Goal: Task Accomplishment & Management: Complete application form

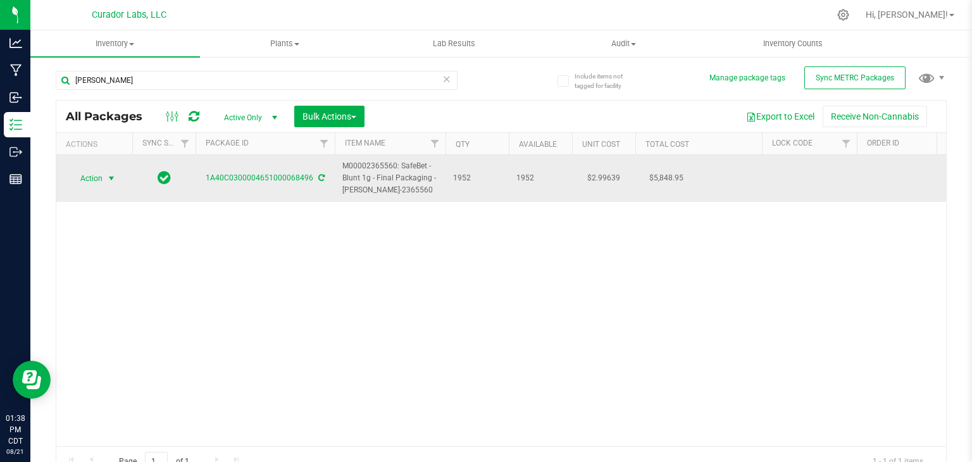
click at [101, 183] on span "Action" at bounding box center [86, 179] width 34 height 18
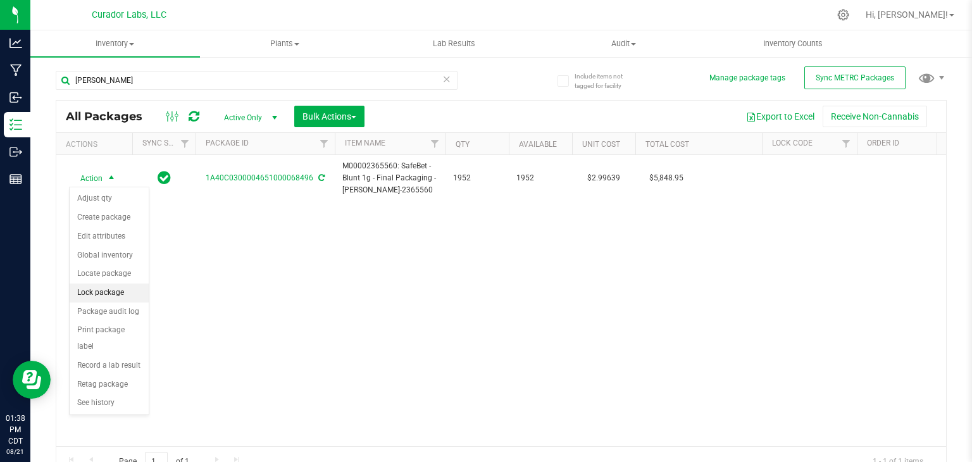
click at [122, 291] on li "Lock package" at bounding box center [109, 293] width 79 height 19
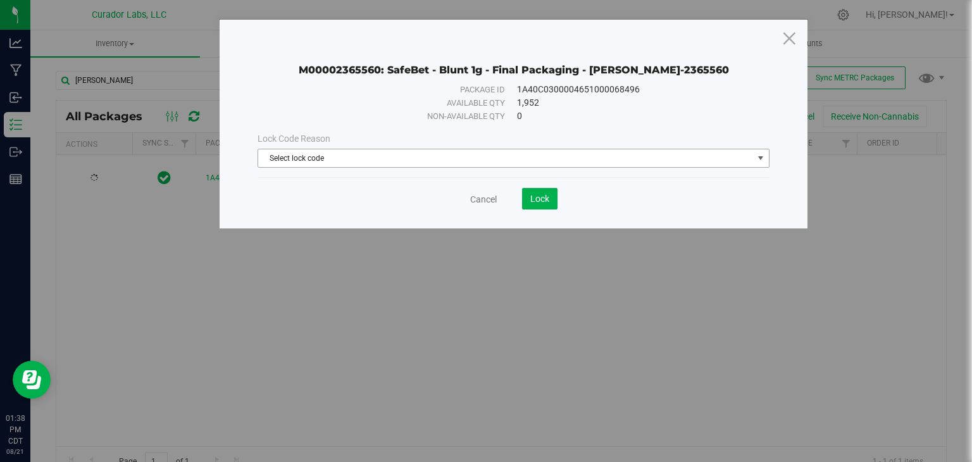
click at [387, 157] on span "Select lock code" at bounding box center [505, 158] width 495 height 18
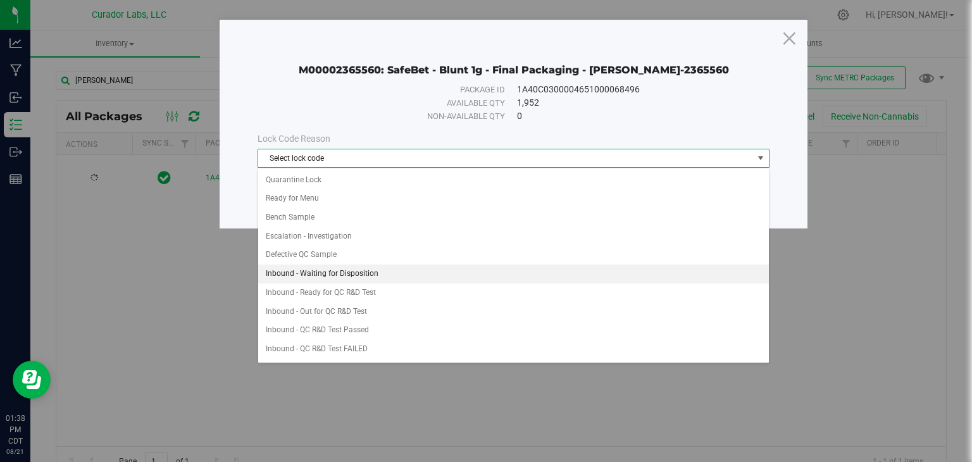
click at [403, 267] on li "Inbound - Waiting for Disposition" at bounding box center [513, 274] width 511 height 19
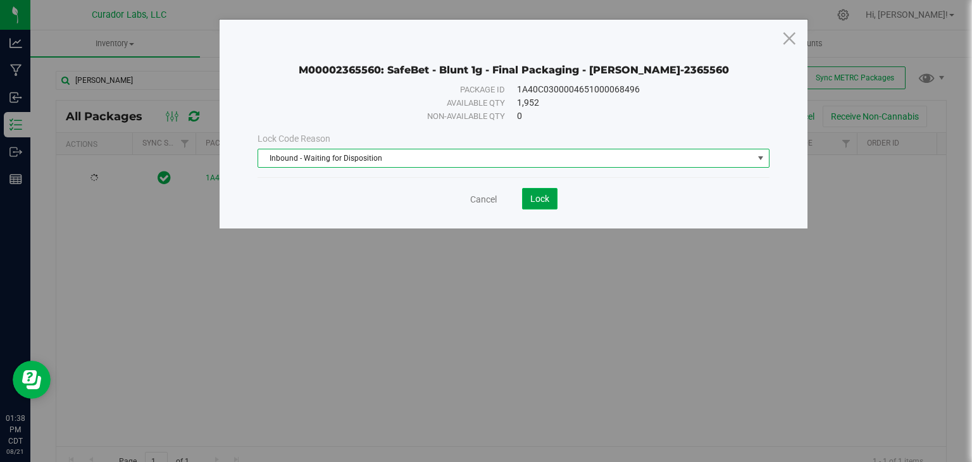
click at [543, 206] on button "Lock" at bounding box center [539, 199] width 35 height 22
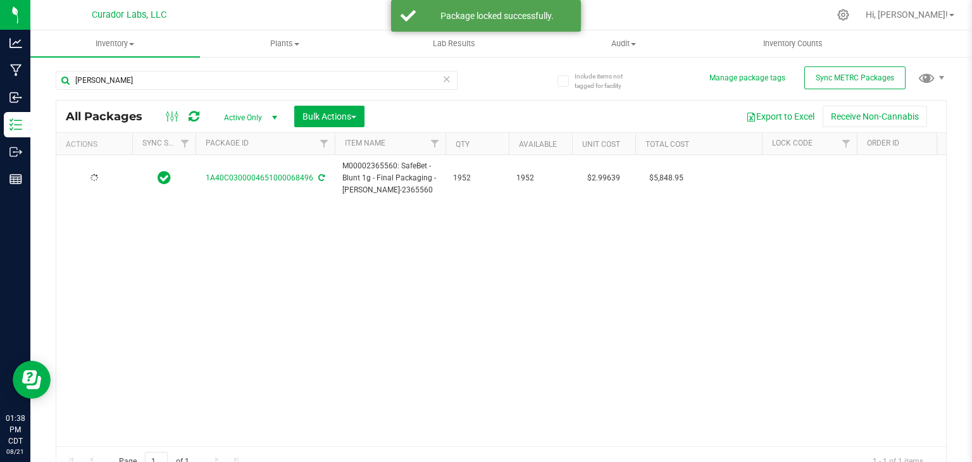
click at [190, 122] on icon at bounding box center [194, 116] width 11 height 13
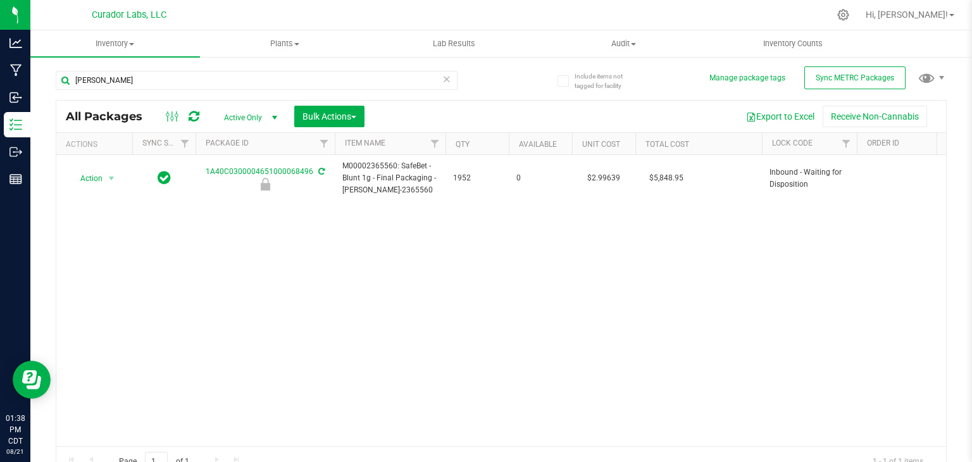
click at [413, 224] on div "Action Action Edit attributes Global inventory Locate package Package audit log…" at bounding box center [501, 300] width 890 height 291
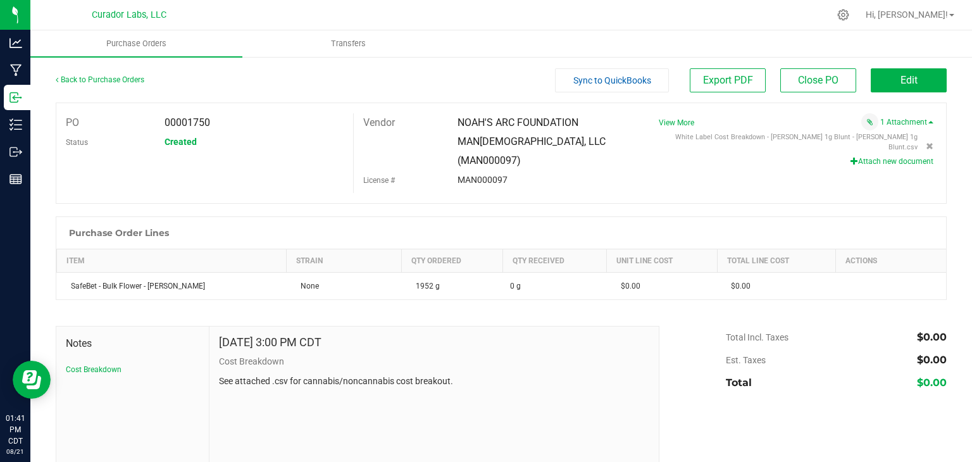
click at [905, 156] on button "Attach new document" at bounding box center [892, 161] width 83 height 11
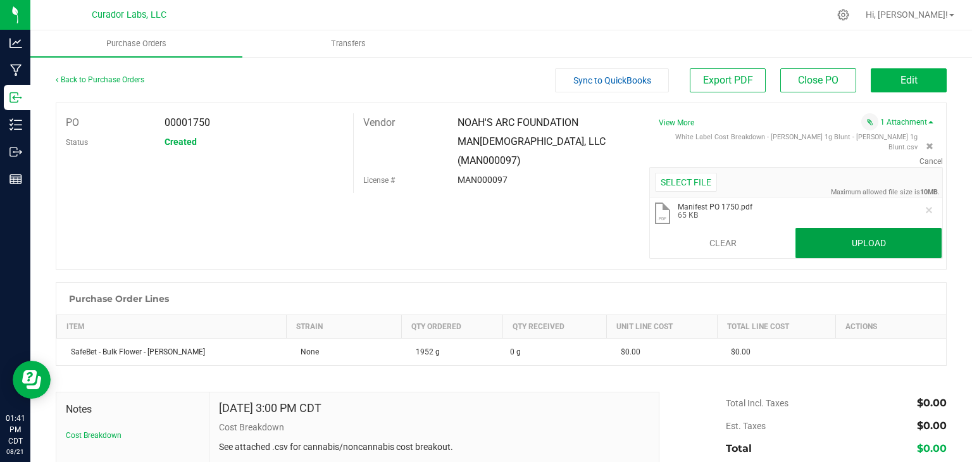
click at [848, 242] on button "Upload" at bounding box center [869, 243] width 146 height 30
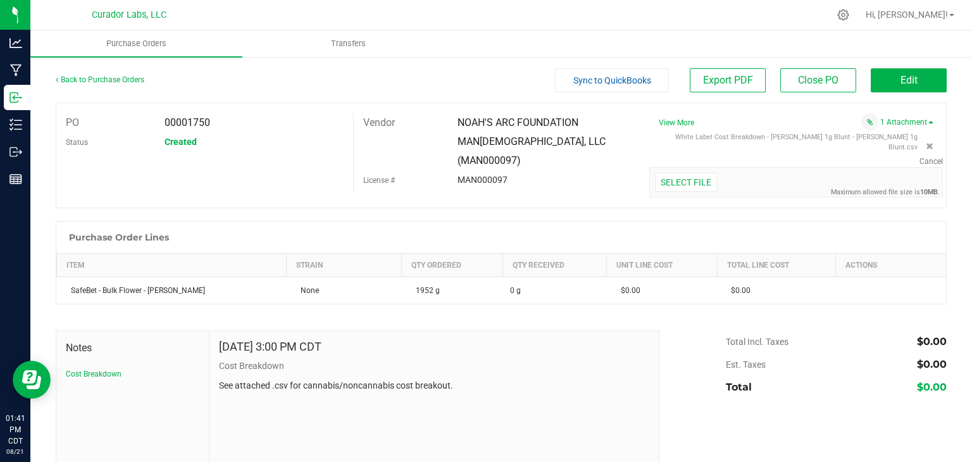
click at [610, 187] on div "PO 00001750 Status Created Vendor NOAH'S ARC FOUNDATION MAN97, LLC (MAN000097) …" at bounding box center [501, 156] width 891 height 106
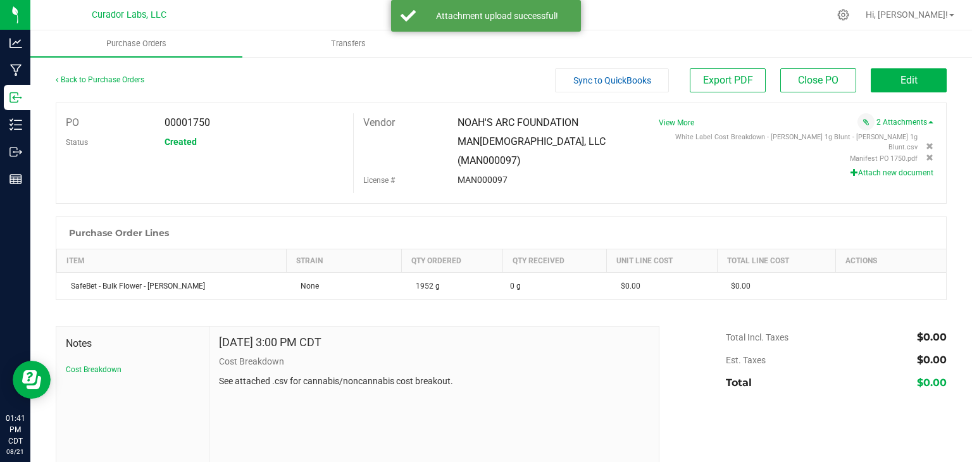
scroll to position [28, 0]
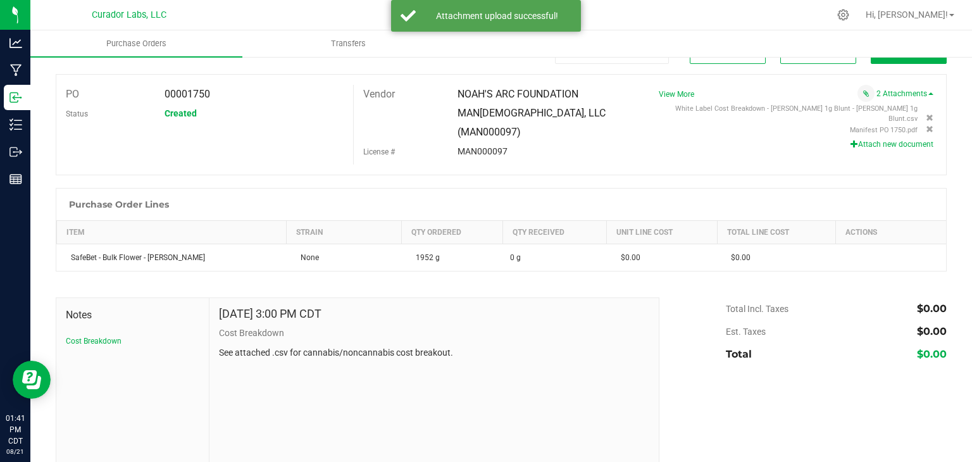
click at [610, 189] on div "Purchase Order Lines" at bounding box center [501, 205] width 890 height 32
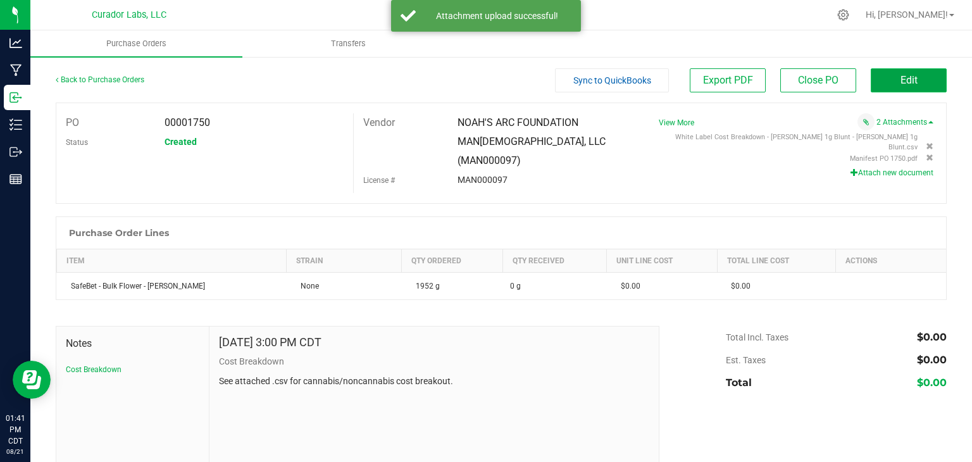
click at [891, 70] on button "Edit" at bounding box center [909, 80] width 76 height 24
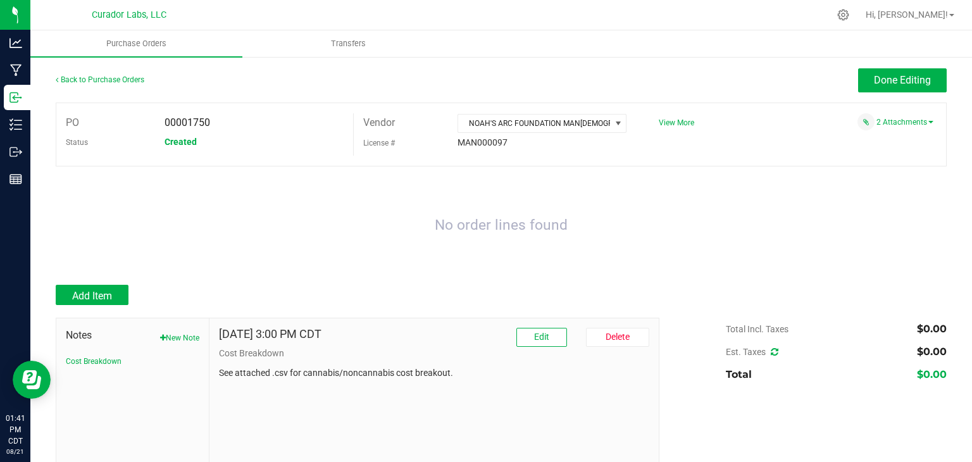
scroll to position [39, 0]
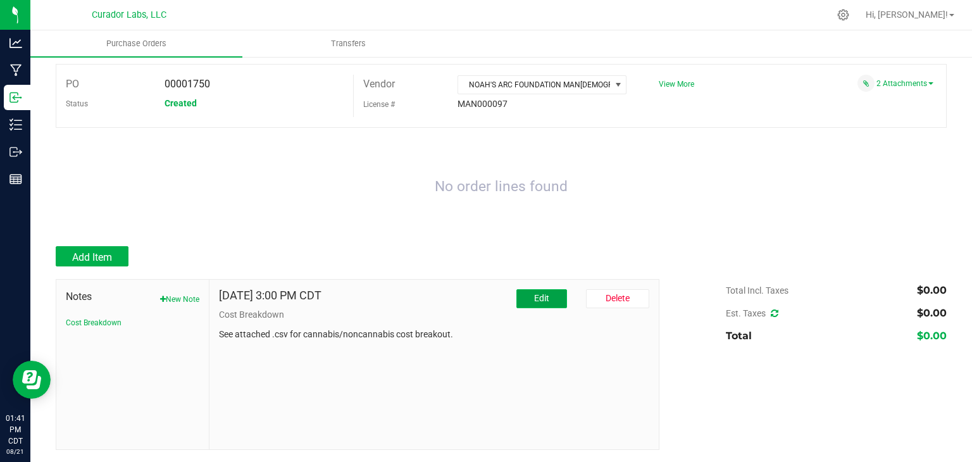
click at [536, 294] on span "Edit" at bounding box center [541, 298] width 15 height 10
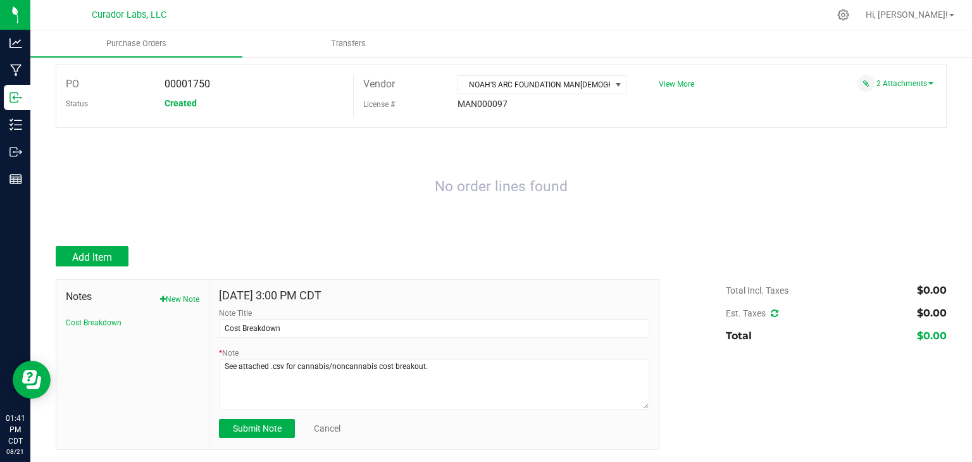
click at [554, 251] on div "Add Item" at bounding box center [353, 256] width 594 height 20
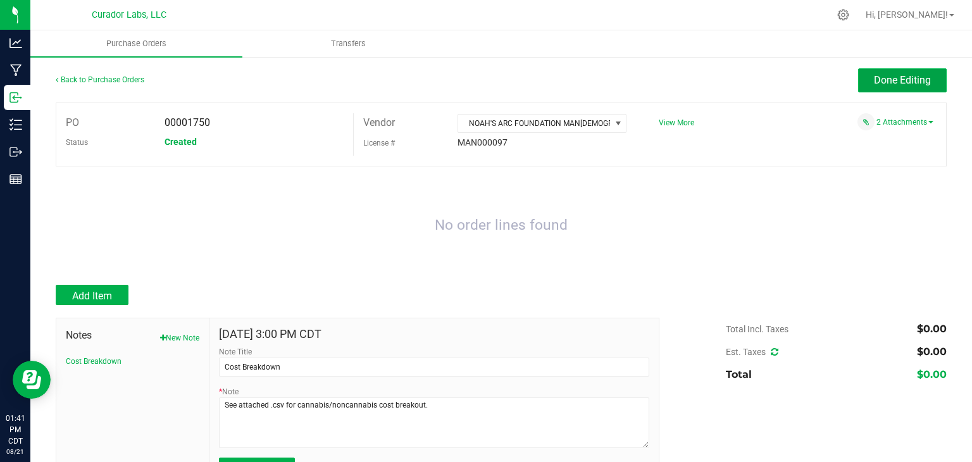
click at [878, 84] on span "Done Editing" at bounding box center [902, 80] width 57 height 12
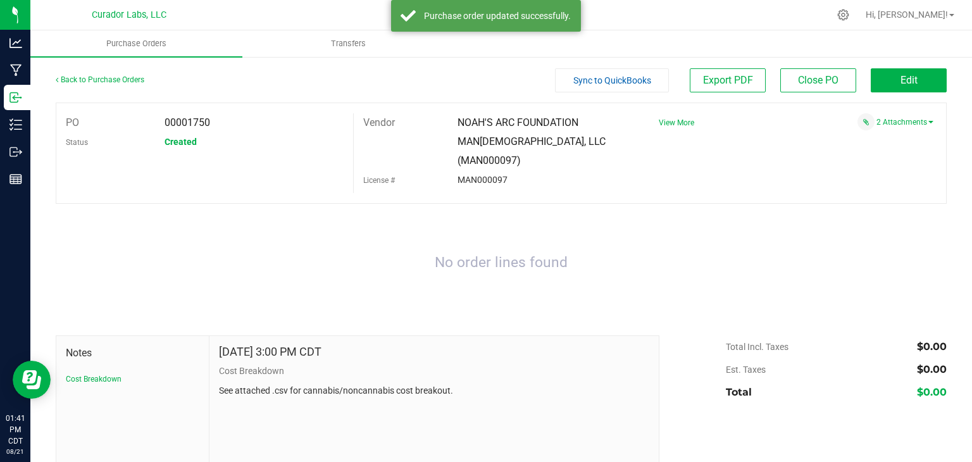
click at [599, 230] on div "No order lines found" at bounding box center [501, 263] width 891 height 93
click at [916, 79] on button "Edit" at bounding box center [909, 80] width 76 height 24
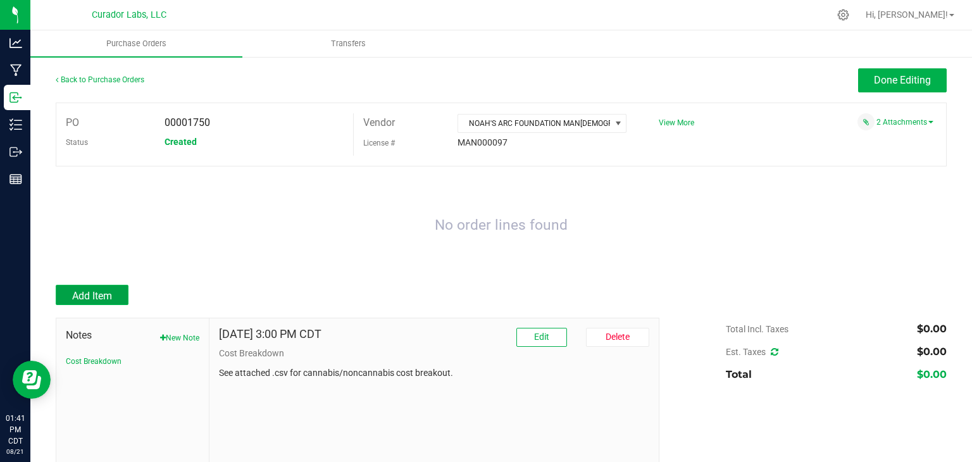
click at [74, 298] on span "Add Item" at bounding box center [92, 296] width 40 height 12
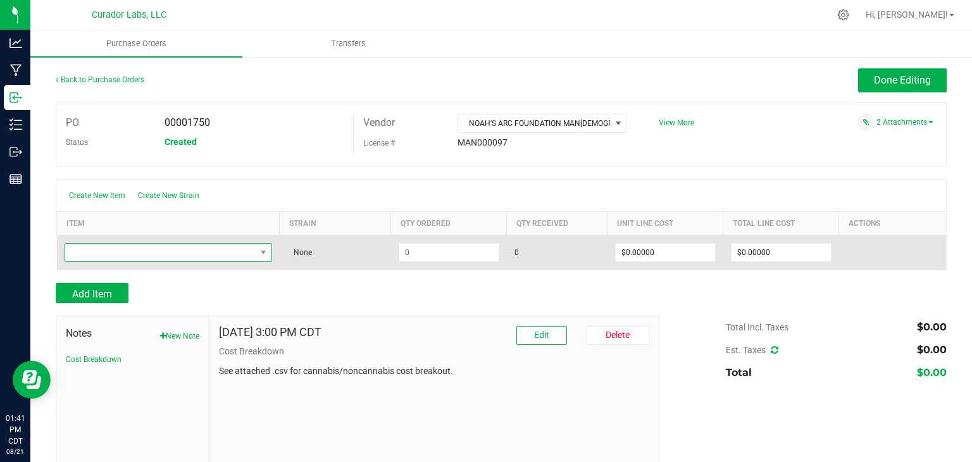
click at [192, 259] on span "NO DATA FOUND" at bounding box center [160, 253] width 191 height 18
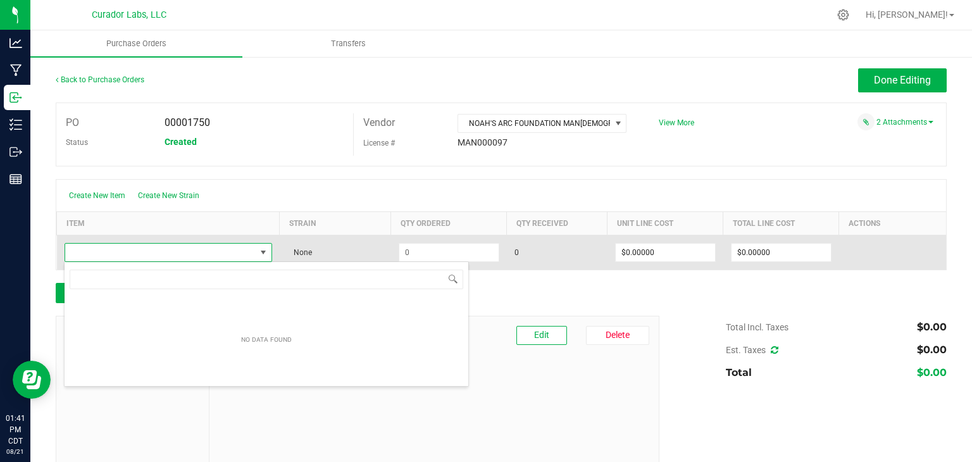
scroll to position [18, 203]
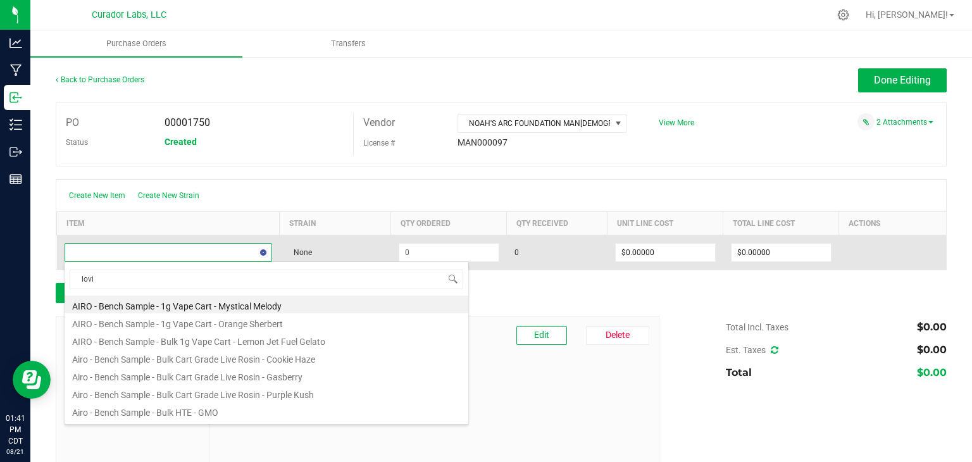
type input "[PERSON_NAME]"
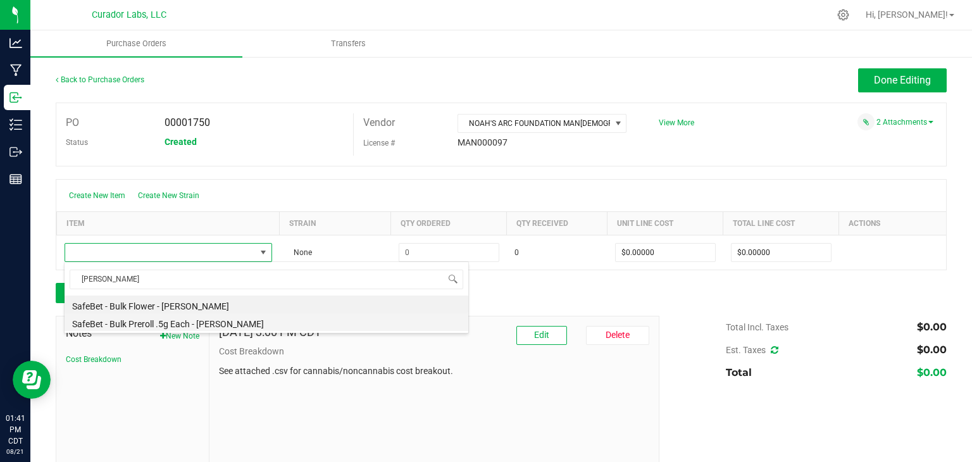
click at [203, 324] on li "SafeBet - Bulk Preroll .5g Each - Lovie" at bounding box center [267, 322] width 404 height 18
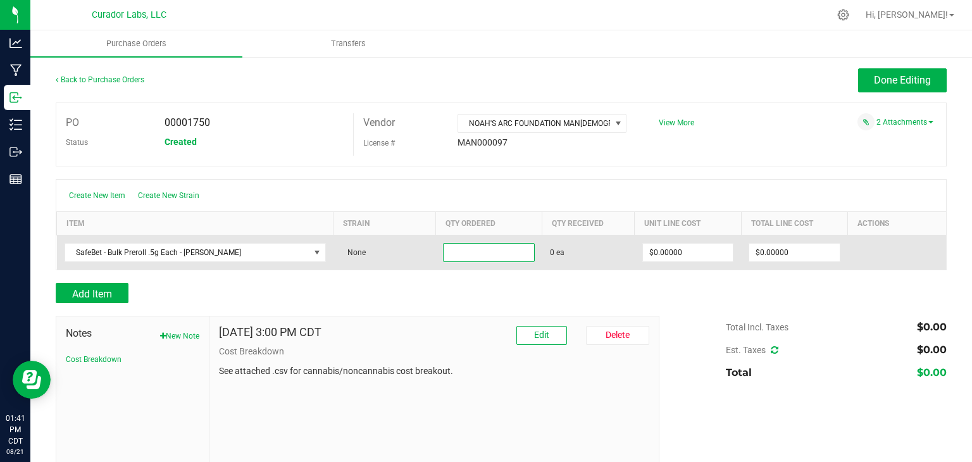
click at [448, 259] on input at bounding box center [489, 253] width 90 height 18
type input "1952 ea"
click at [647, 249] on input "0" at bounding box center [688, 253] width 90 height 18
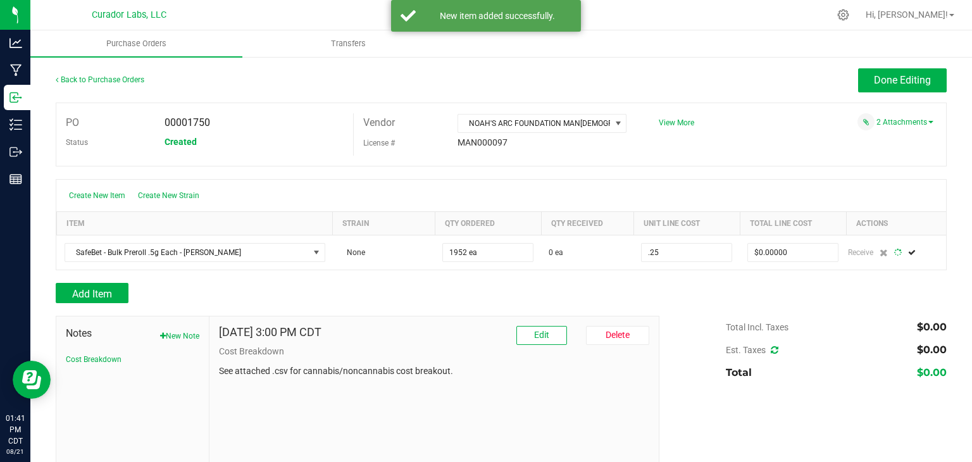
type input "$0.25000"
click at [617, 277] on div at bounding box center [501, 276] width 891 height 13
type input "1952"
type input "$488.00000"
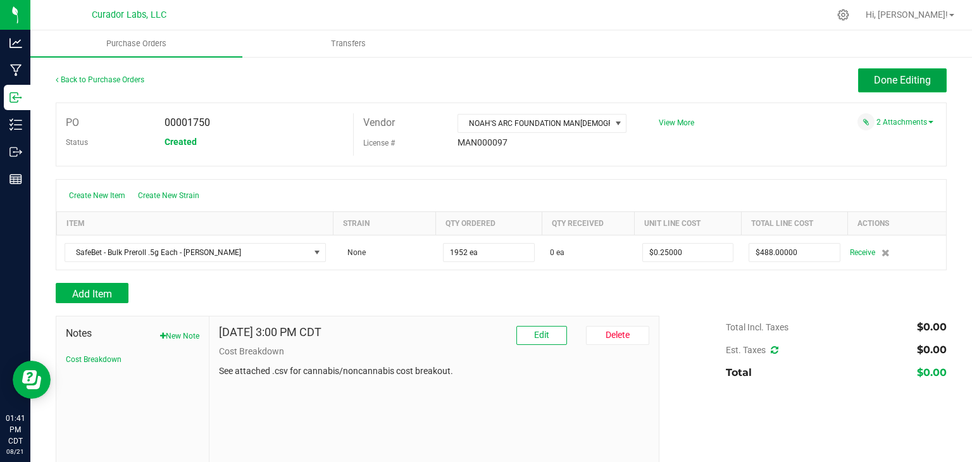
click at [890, 76] on span "Done Editing" at bounding box center [902, 80] width 57 height 12
